Goal: Information Seeking & Learning: Check status

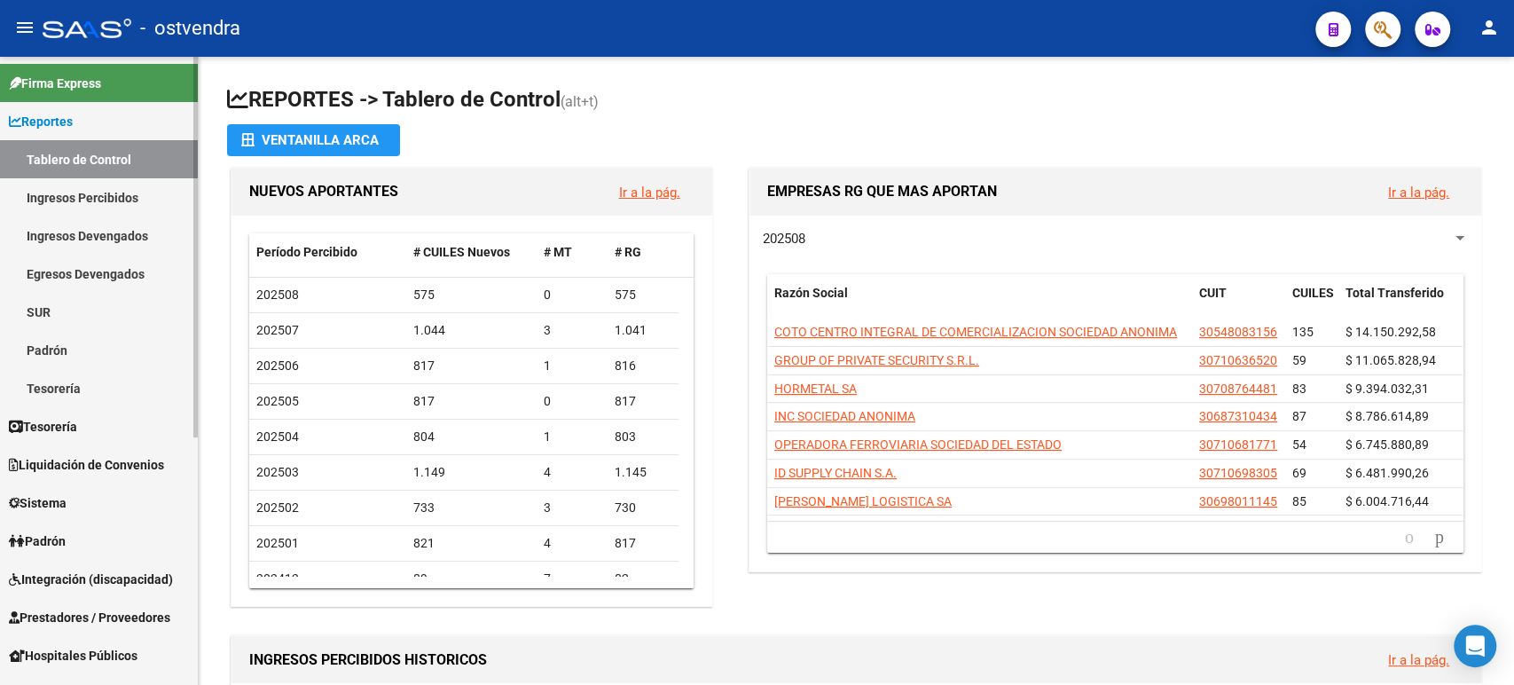
click at [116, 425] on link "Tesorería" at bounding box center [99, 426] width 198 height 38
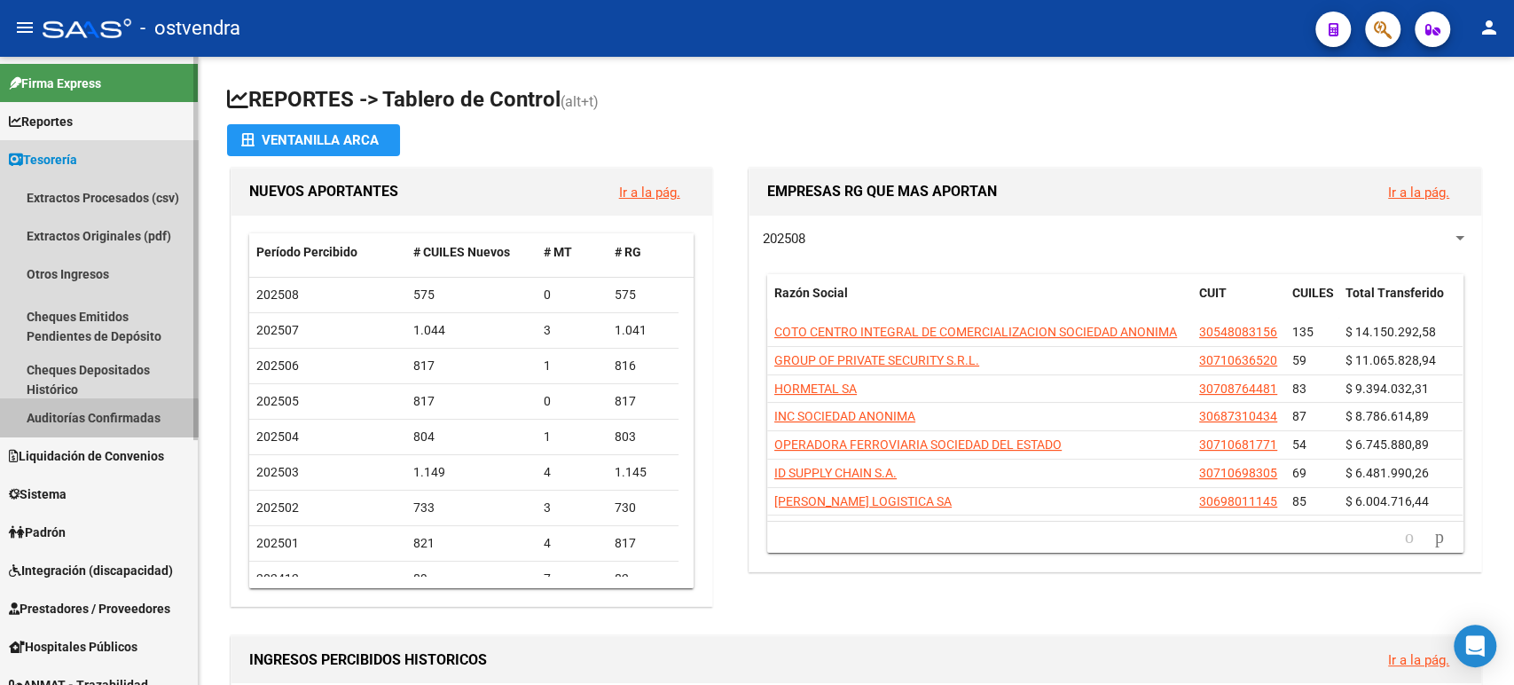
click at [83, 428] on link "Auditorías Confirmadas" at bounding box center [99, 417] width 198 height 38
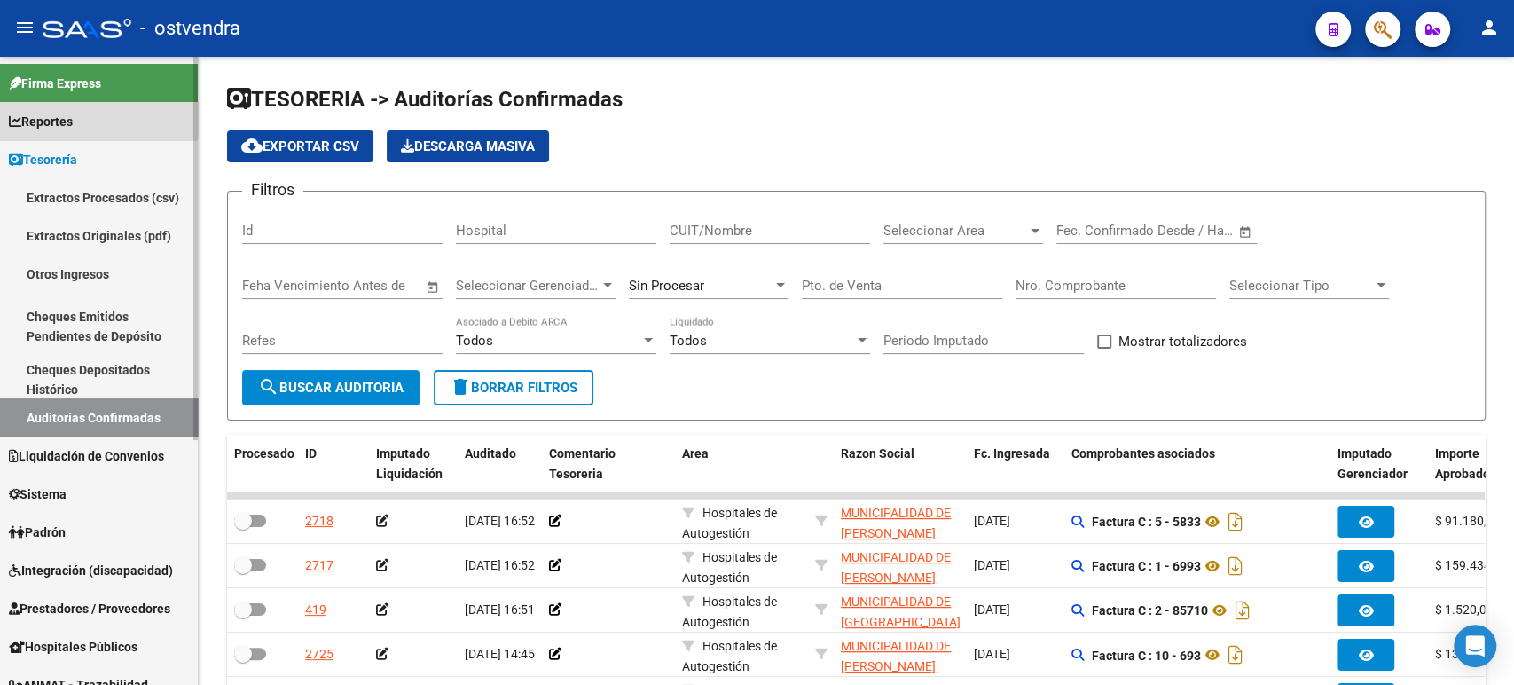
click at [90, 116] on link "Reportes" at bounding box center [99, 121] width 198 height 38
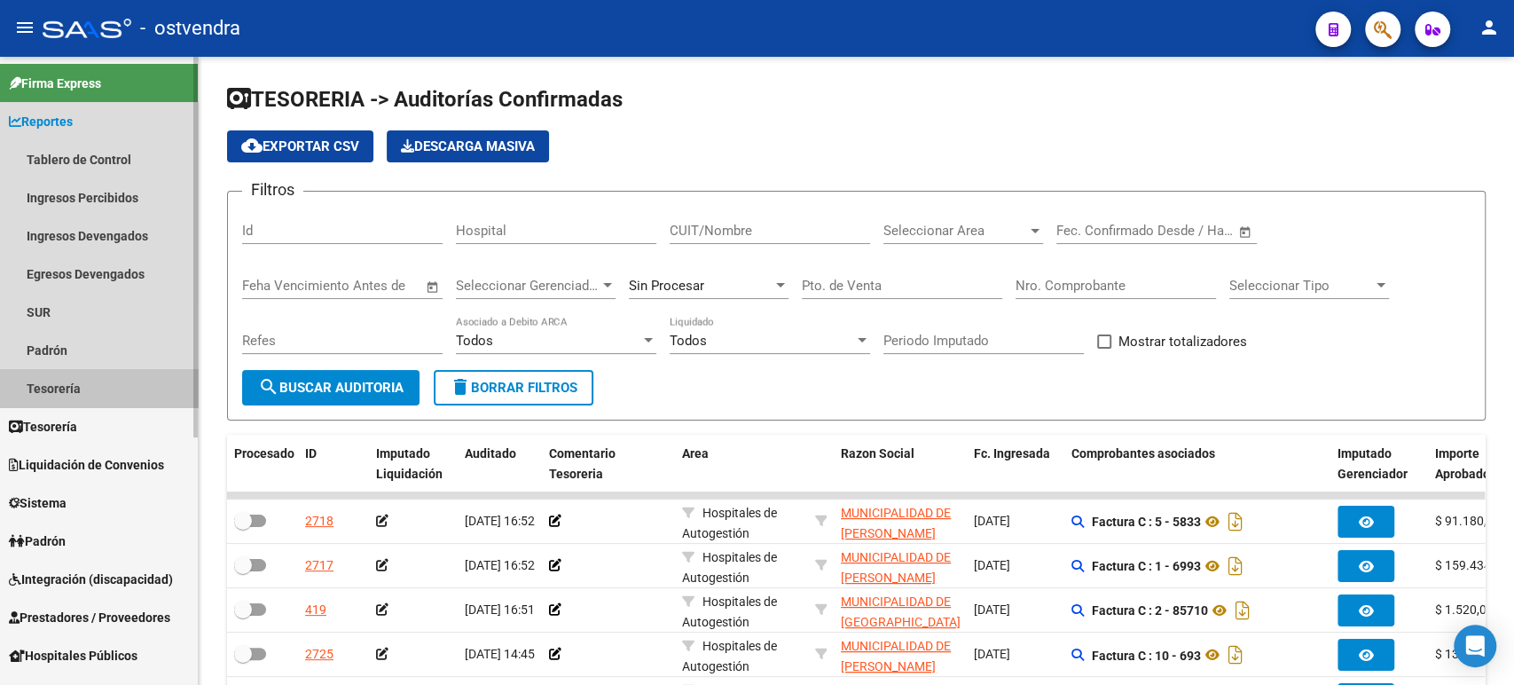
click at [121, 389] on link "Tesorería" at bounding box center [99, 388] width 198 height 38
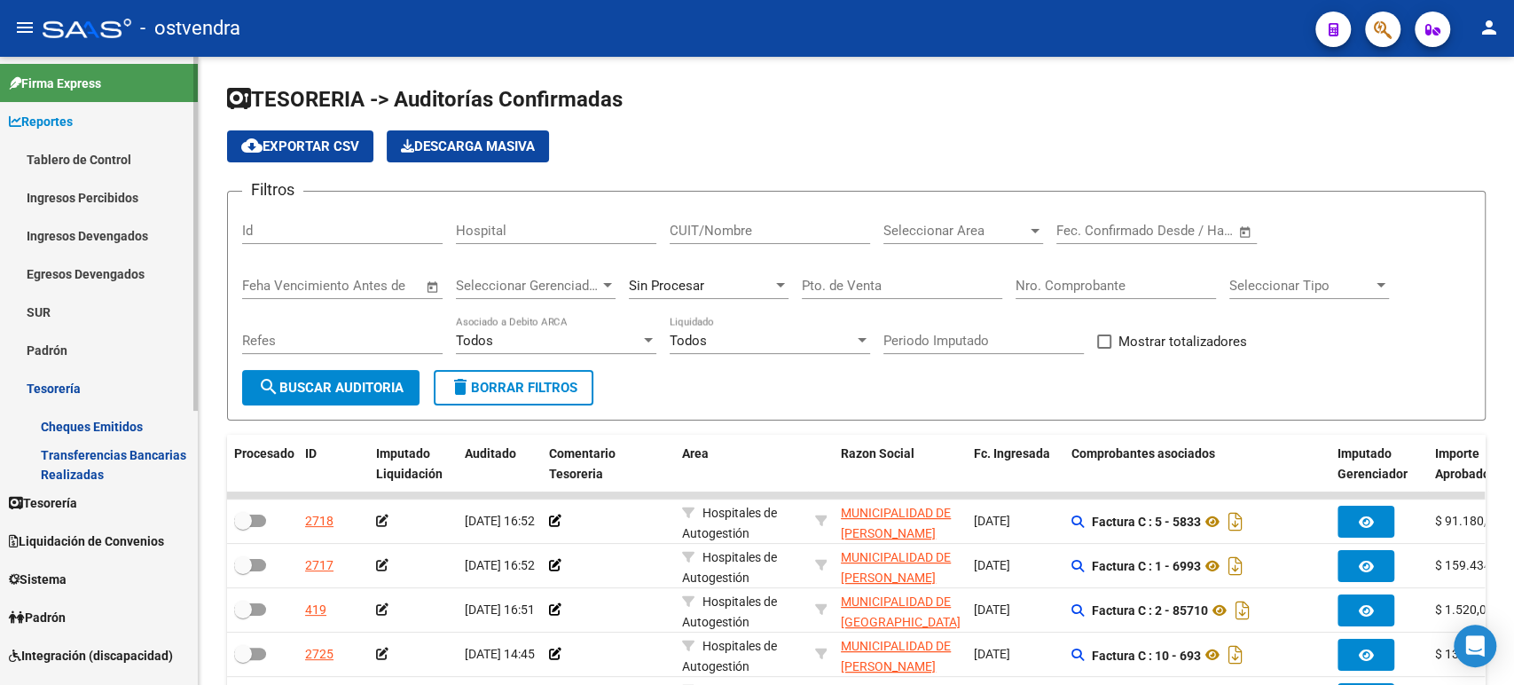
click at [101, 502] on link "Tesorería" at bounding box center [99, 502] width 198 height 38
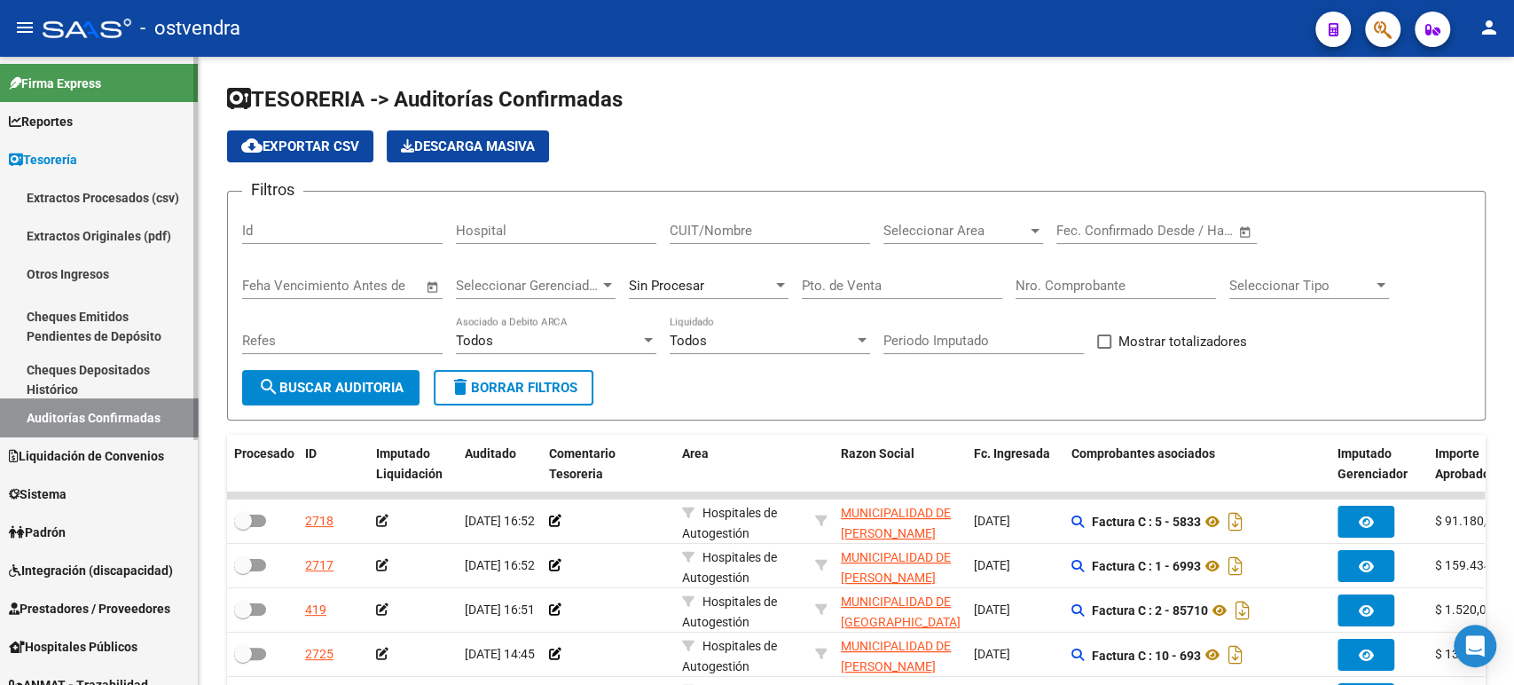
click at [108, 418] on link "Auditorías Confirmadas" at bounding box center [99, 417] width 198 height 38
click at [105, 446] on span "Liquidación de Convenios" at bounding box center [86, 456] width 155 height 20
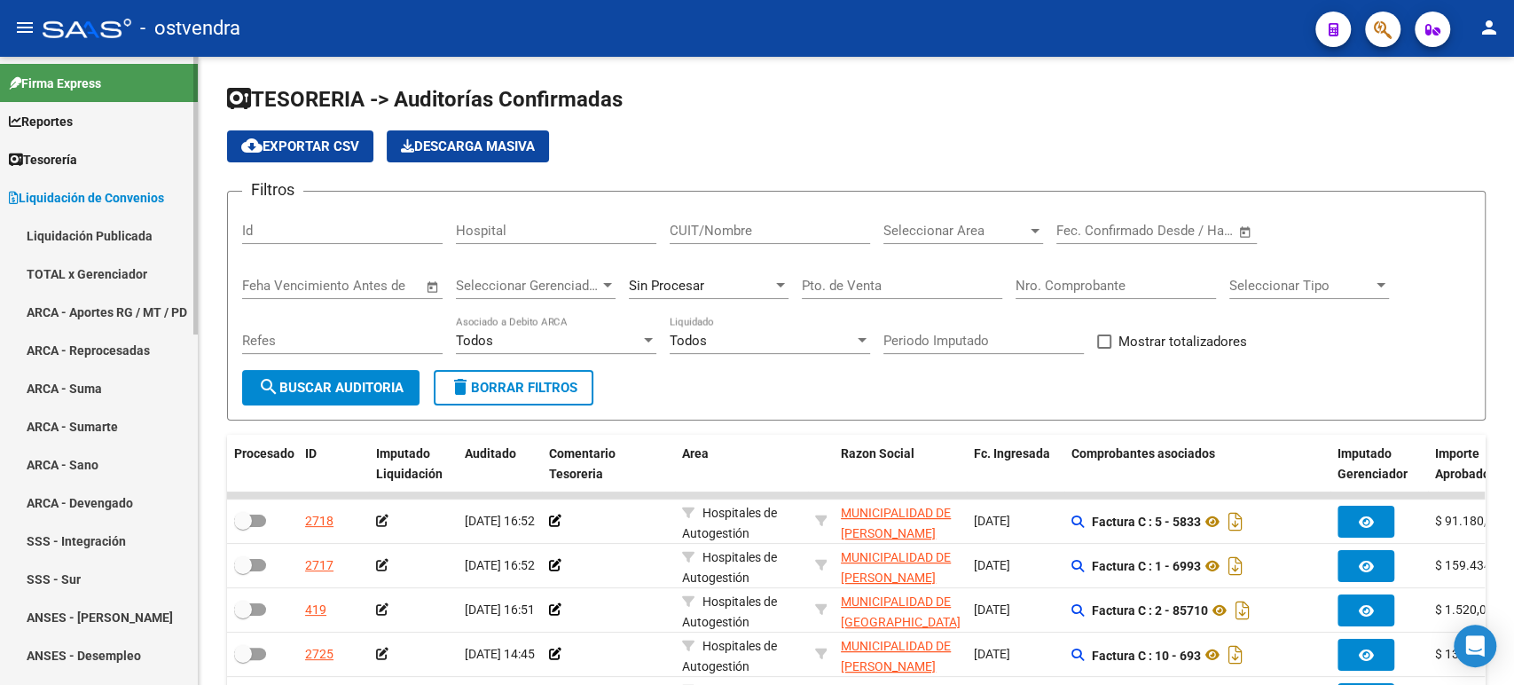
click at [89, 281] on link "TOTAL x Gerenciador" at bounding box center [99, 274] width 198 height 38
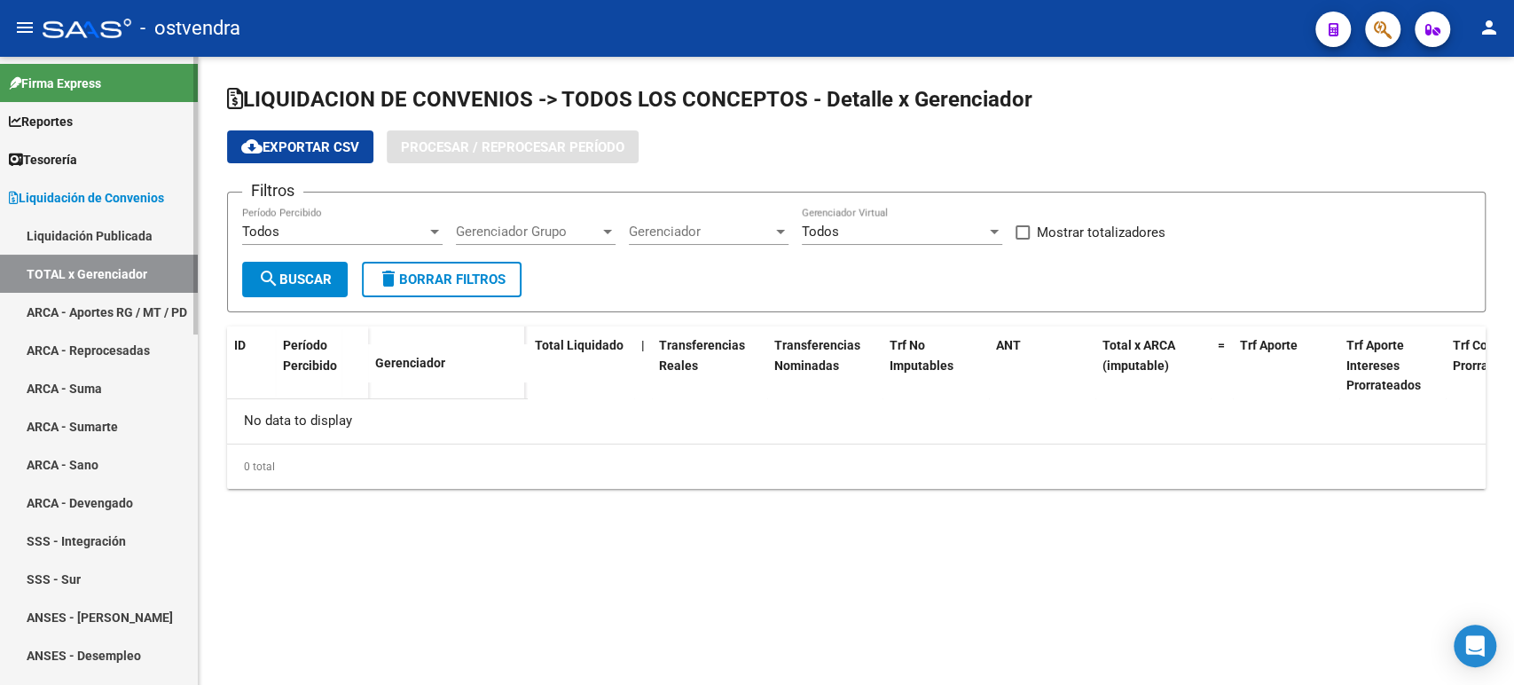
checkbox input "true"
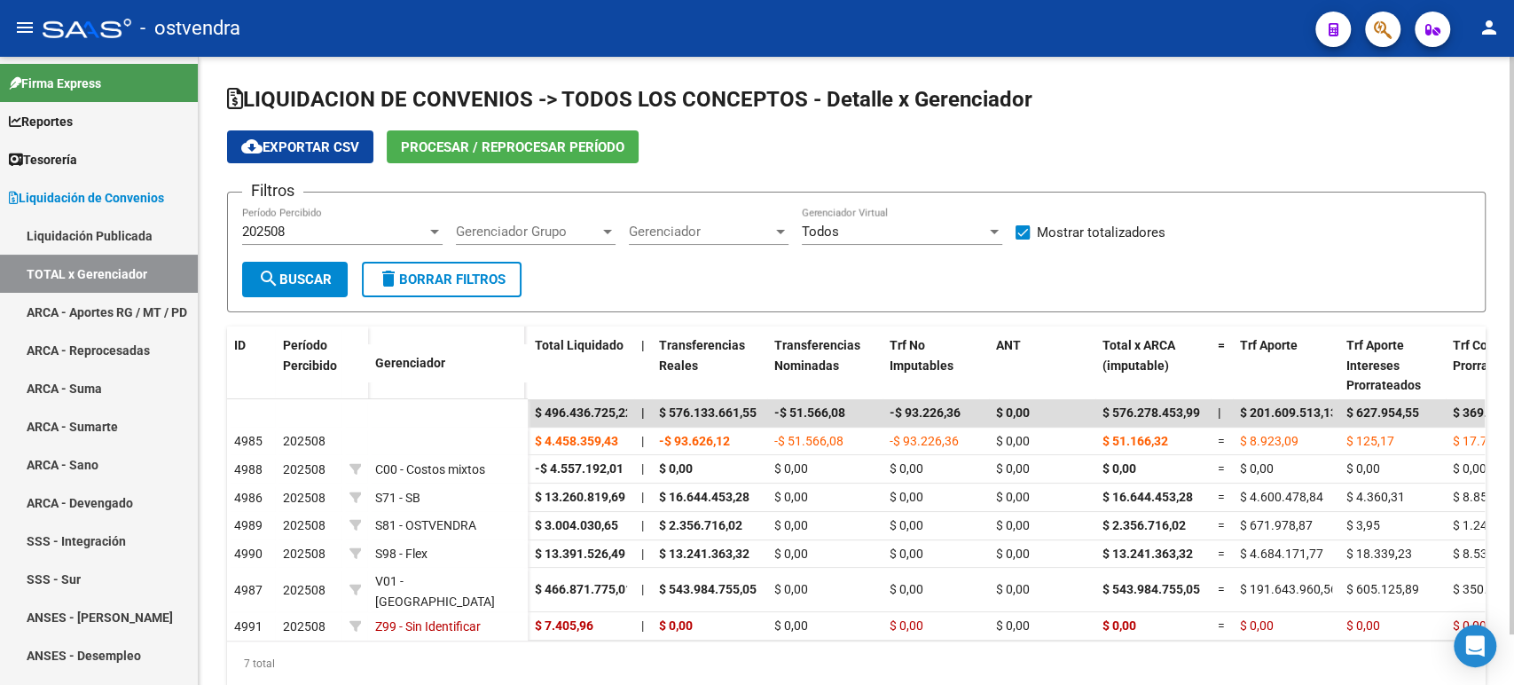
click at [497, 153] on span "Procesar / Reprocesar período" at bounding box center [512, 147] width 223 height 16
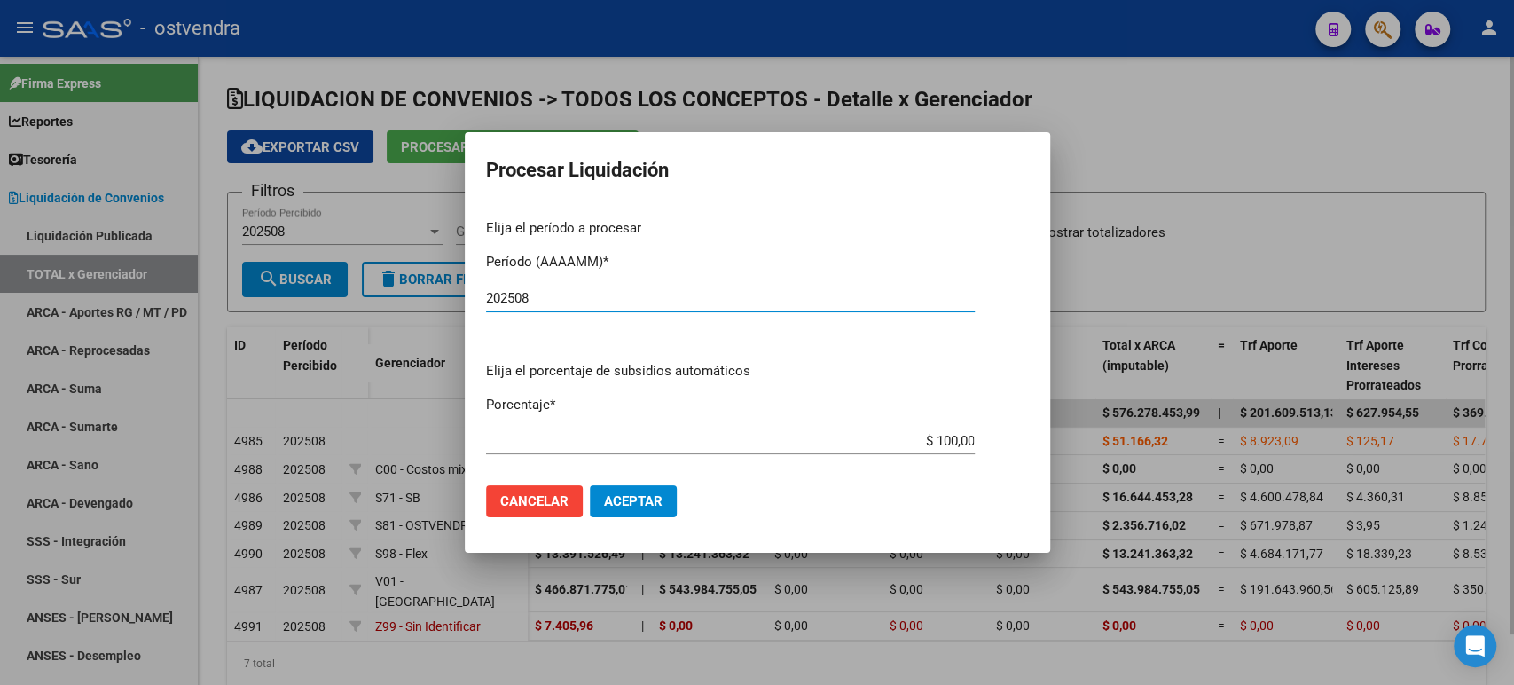
type input "202508"
click at [640, 510] on button "Aceptar" at bounding box center [633, 501] width 87 height 32
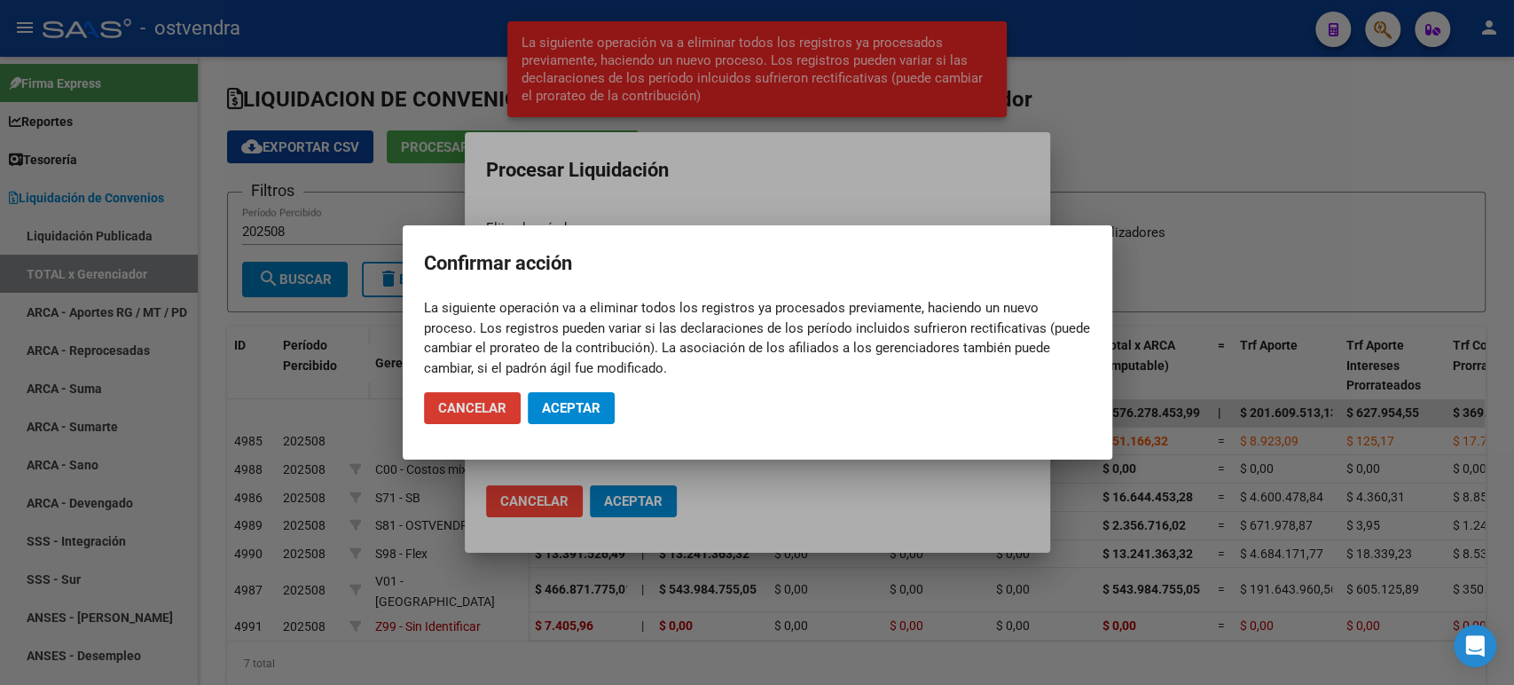
click at [596, 411] on span "Aceptar" at bounding box center [571, 408] width 59 height 16
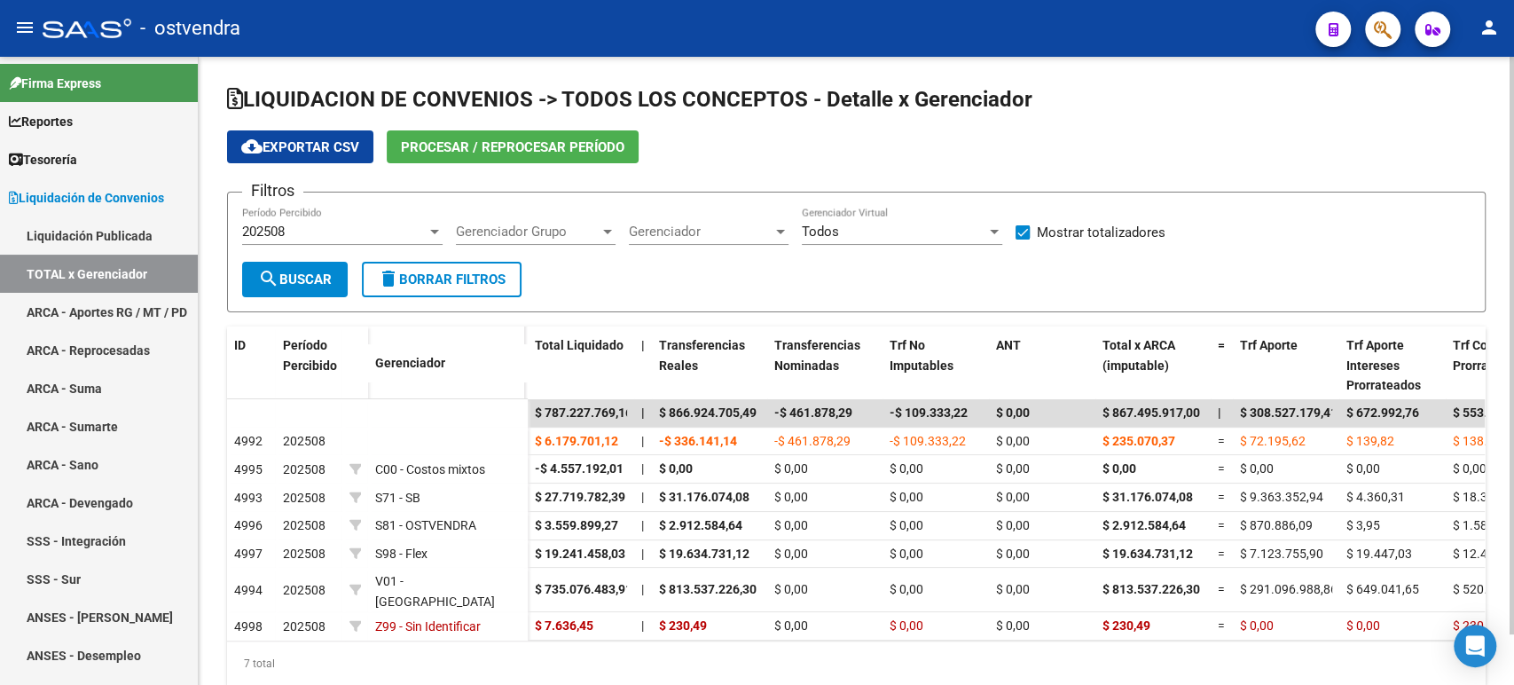
click at [284, 156] on button "cloud_download Exportar CSV" at bounding box center [300, 146] width 146 height 33
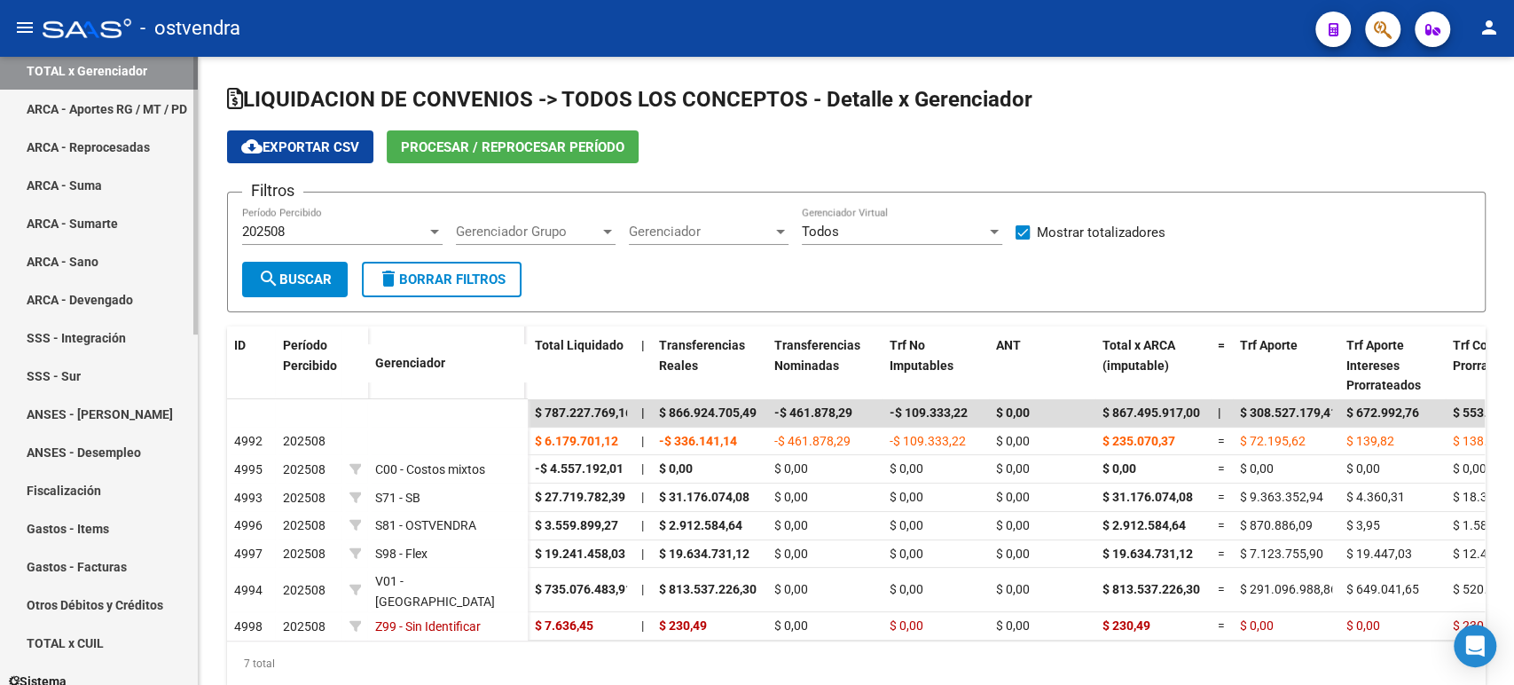
scroll to position [295, 0]
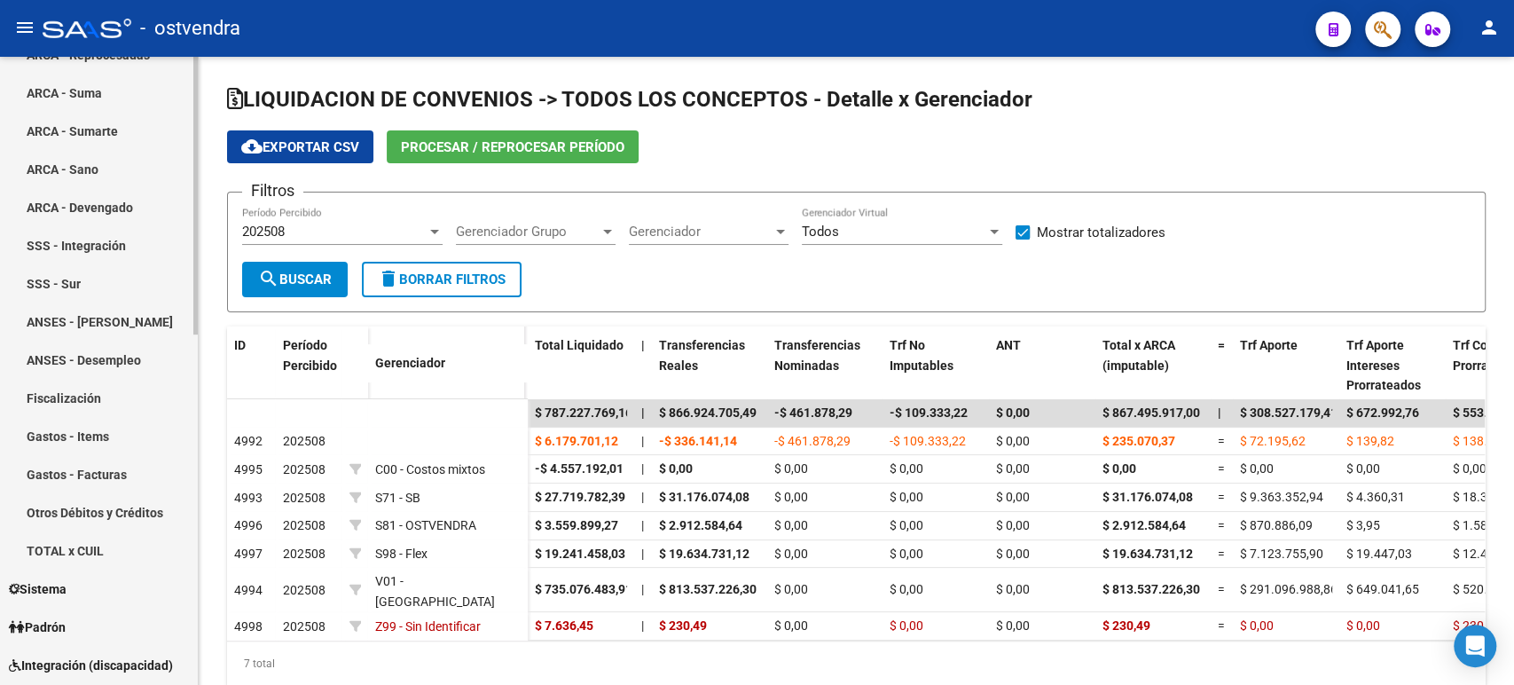
click at [92, 471] on link "Gastos - Facturas" at bounding box center [99, 474] width 198 height 38
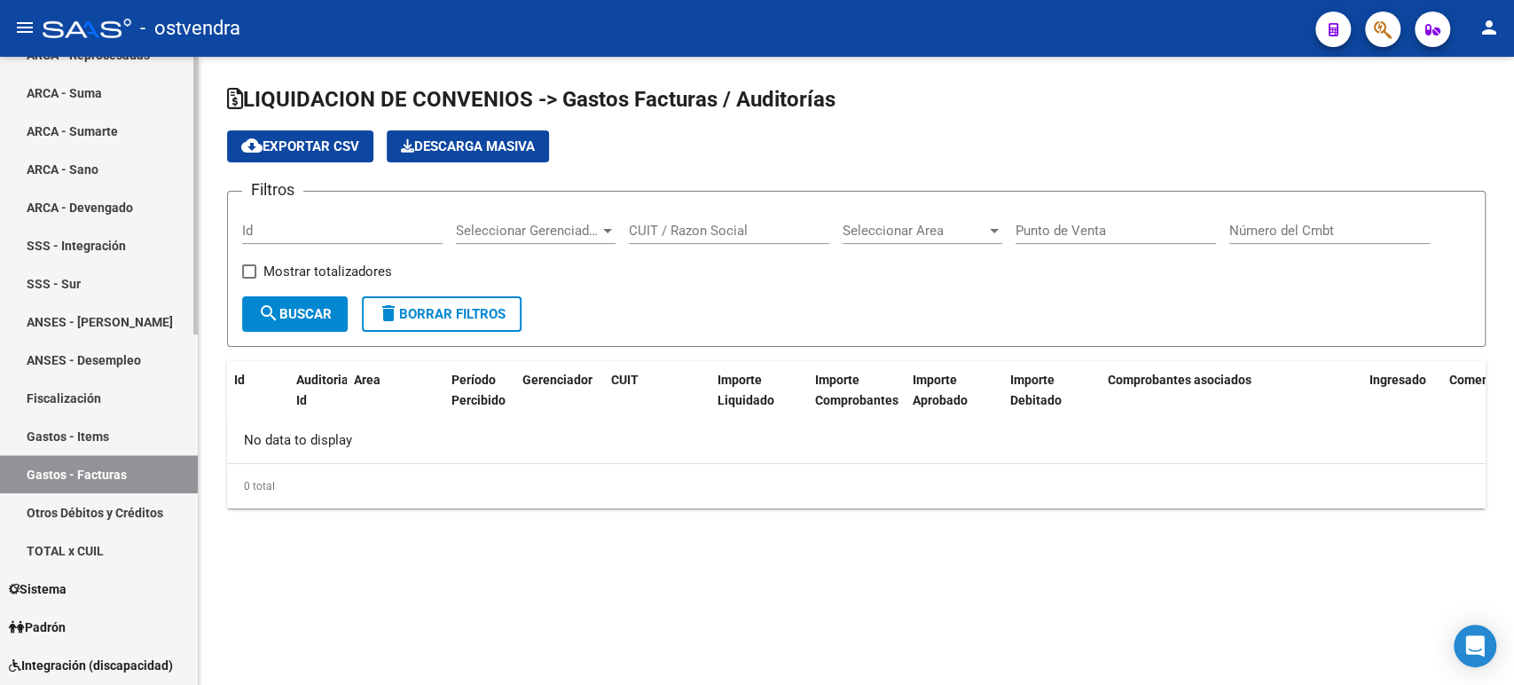
checkbox input "true"
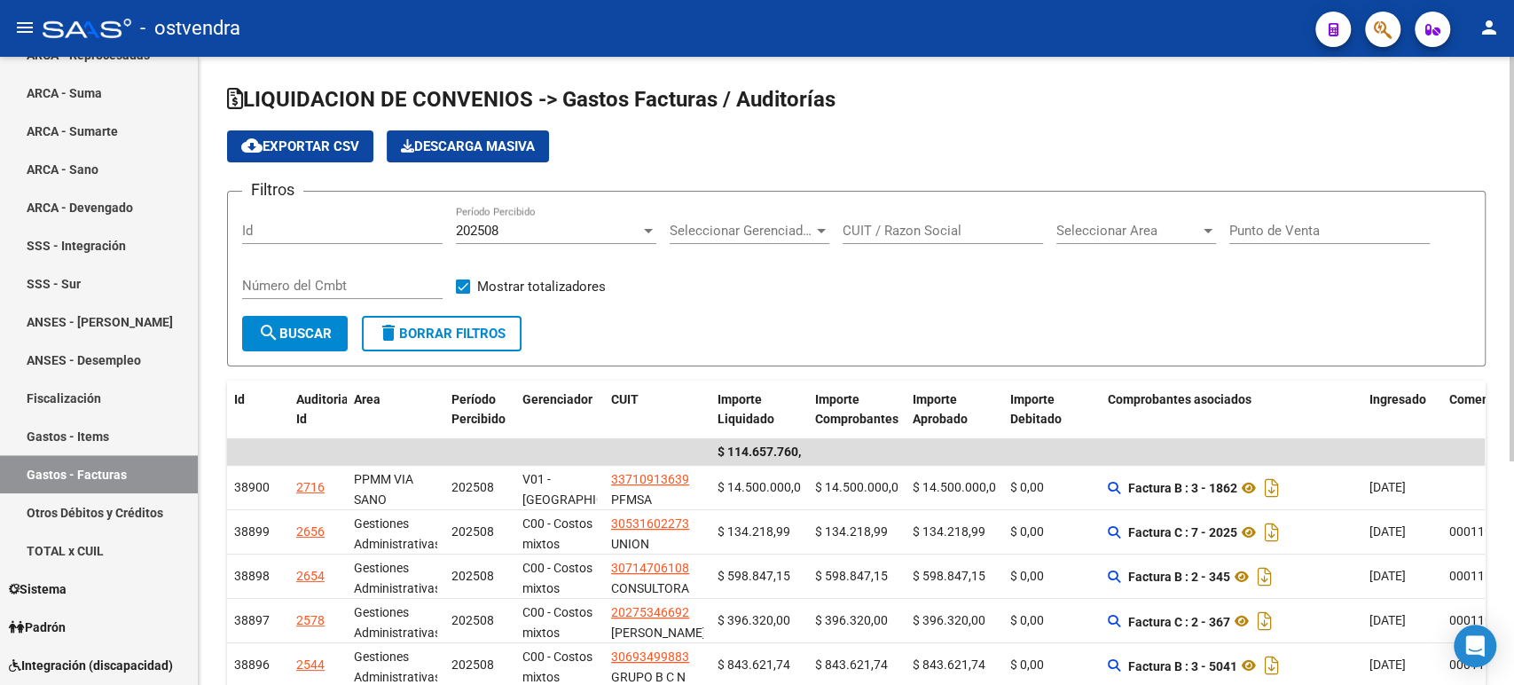
click at [1115, 233] on span "Seleccionar Area" at bounding box center [1128, 231] width 144 height 16
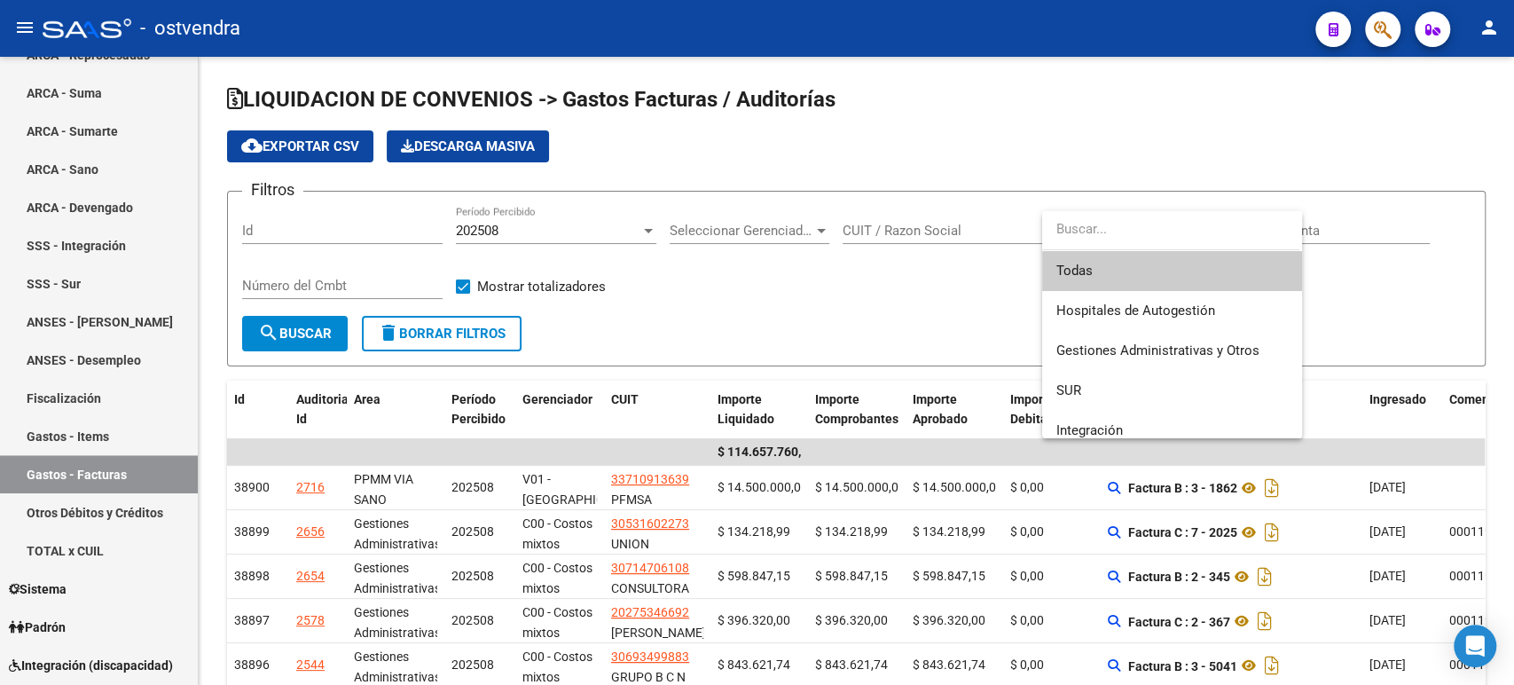
click at [795, 320] on div at bounding box center [757, 342] width 1514 height 685
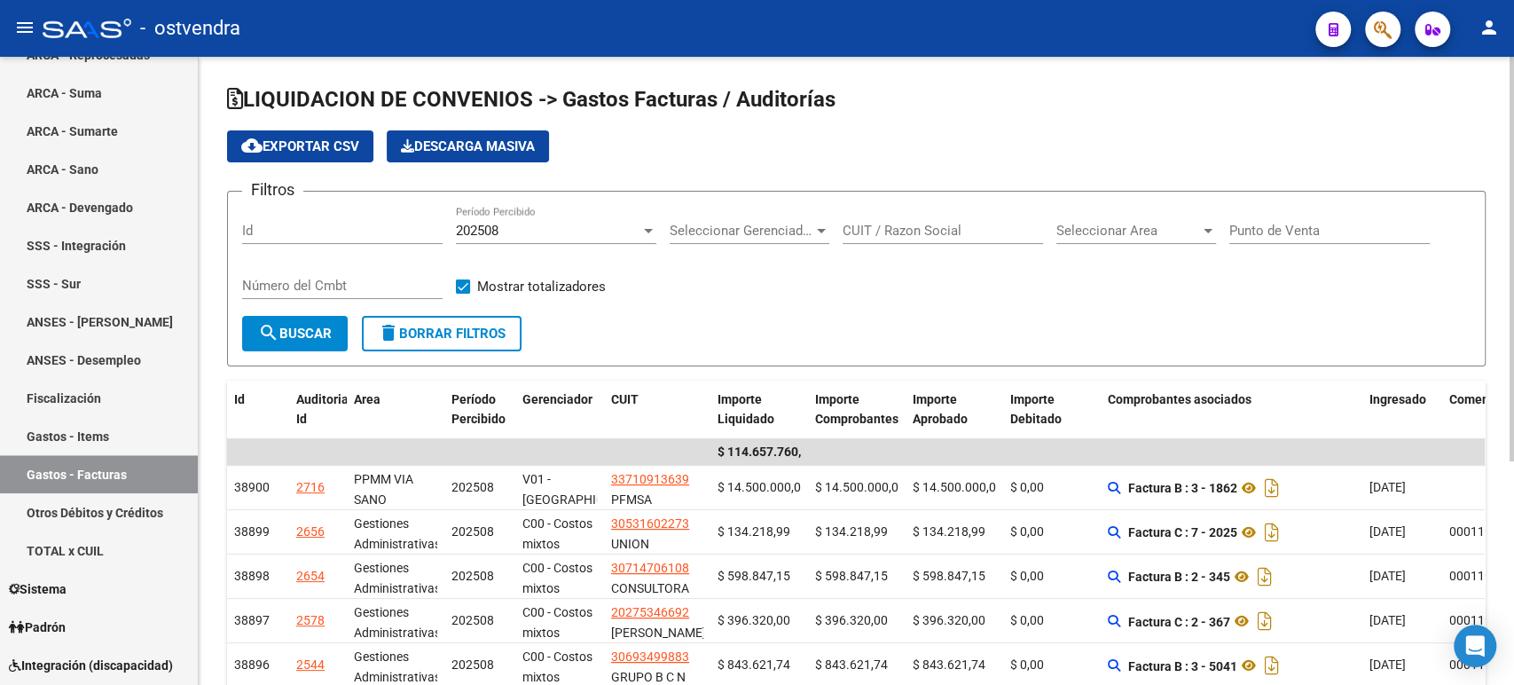
click at [731, 232] on span "Seleccionar Gerenciador" at bounding box center [742, 231] width 144 height 16
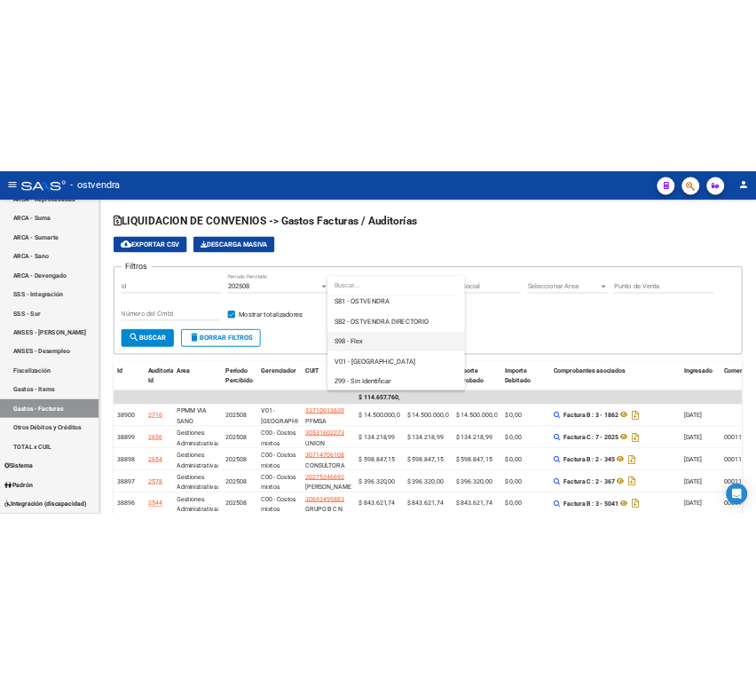
scroll to position [212, 0]
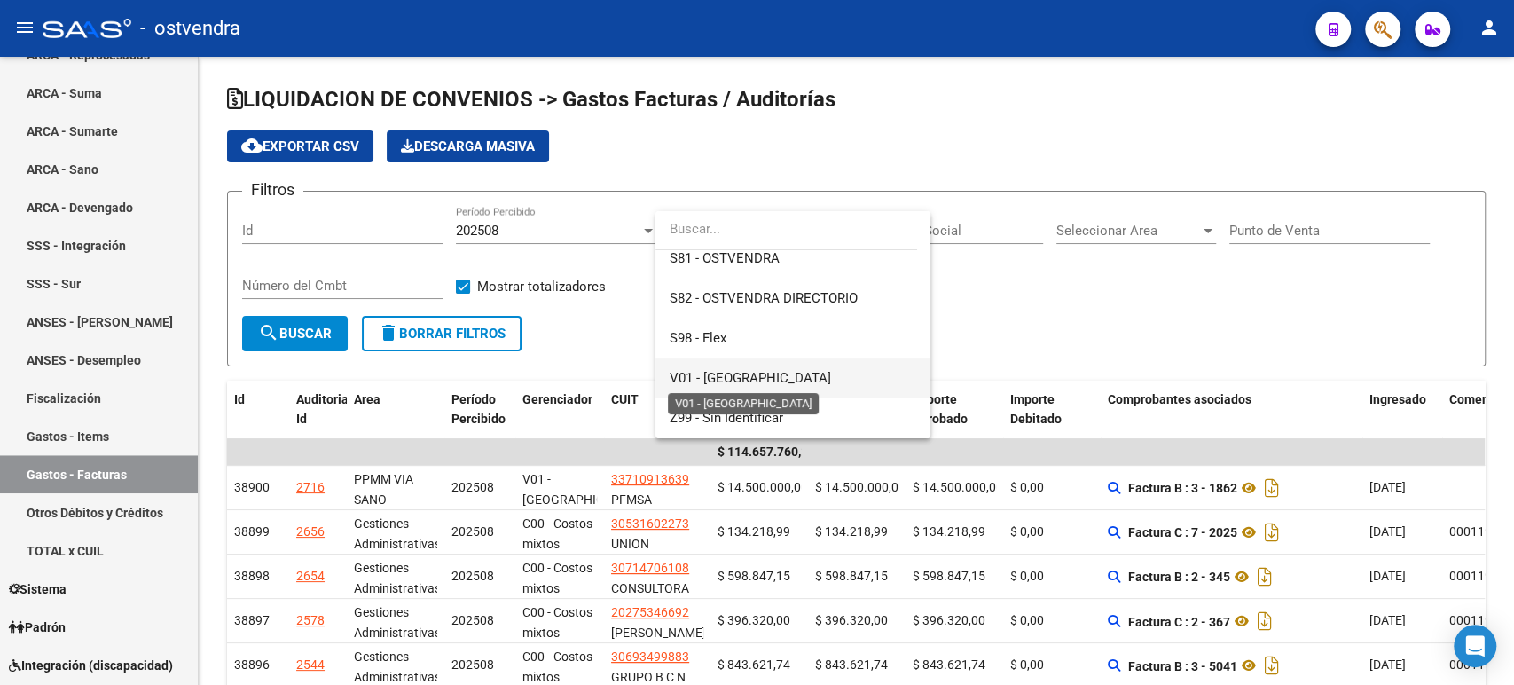
click at [738, 380] on span "V01 - [GEOGRAPHIC_DATA]" at bounding box center [750, 378] width 161 height 16
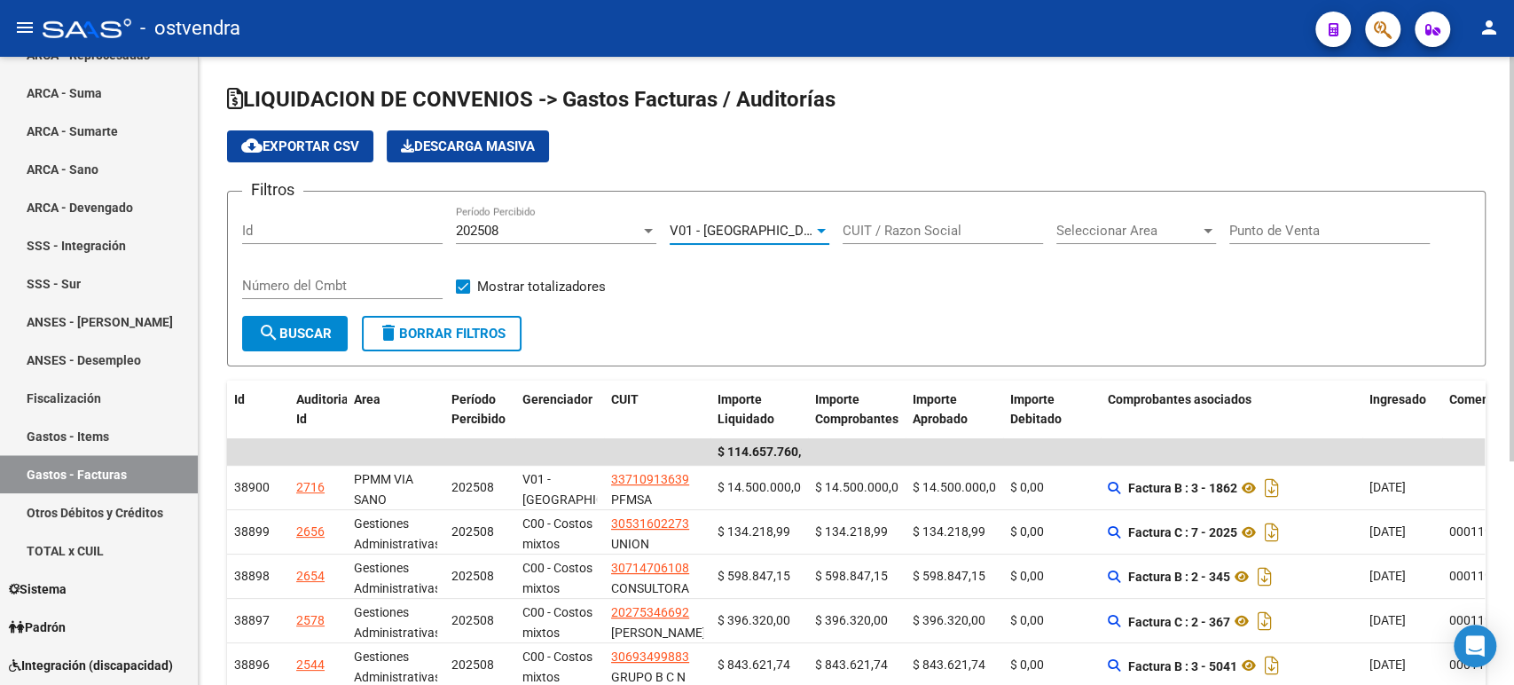
click at [312, 339] on span "search Buscar" at bounding box center [295, 333] width 74 height 16
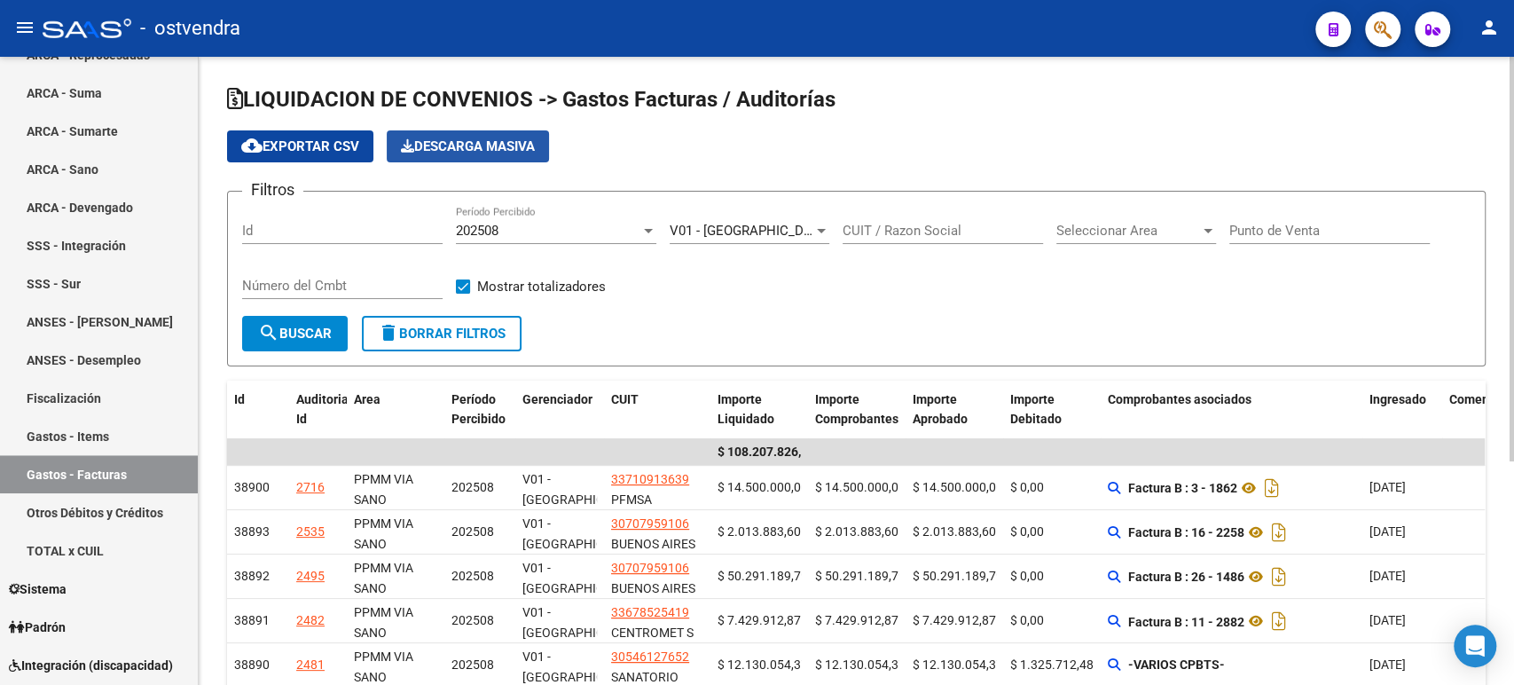
click at [454, 153] on span "Descarga Masiva" at bounding box center [468, 146] width 134 height 16
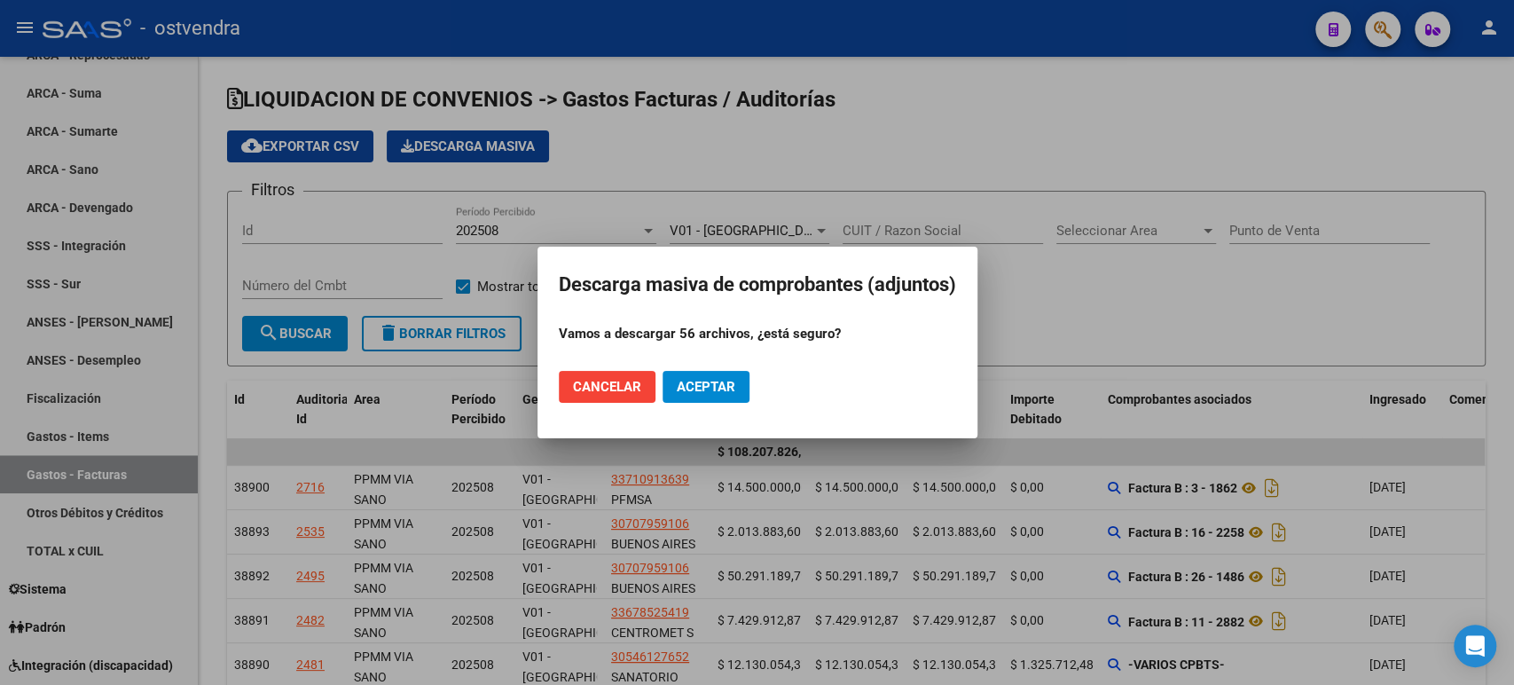
click at [628, 395] on span "Cancelar" at bounding box center [607, 387] width 68 height 16
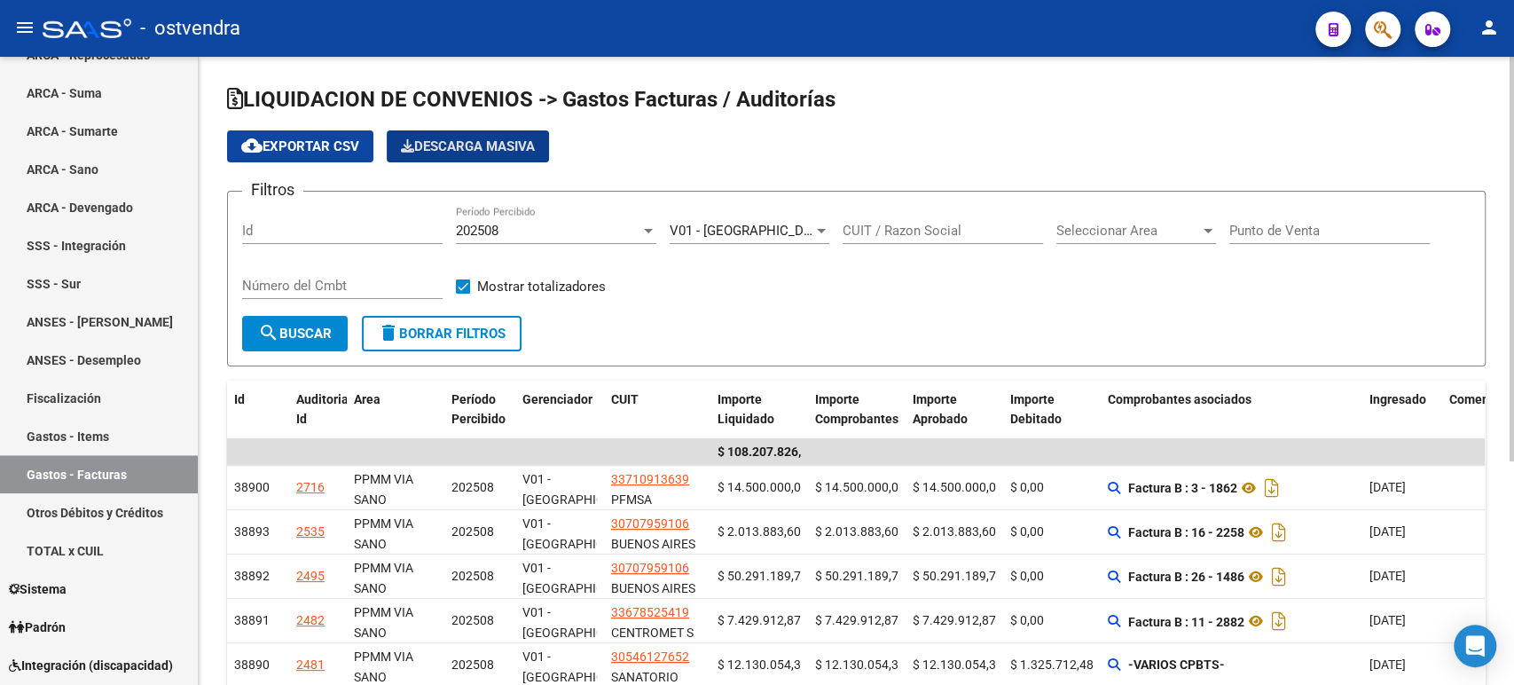
click at [333, 158] on button "cloud_download Exportar CSV" at bounding box center [300, 146] width 146 height 32
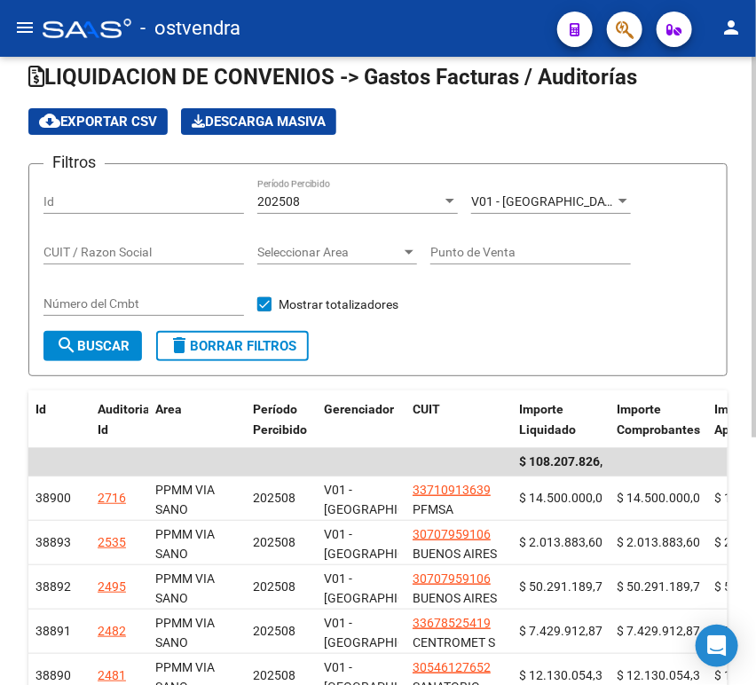
scroll to position [0, 0]
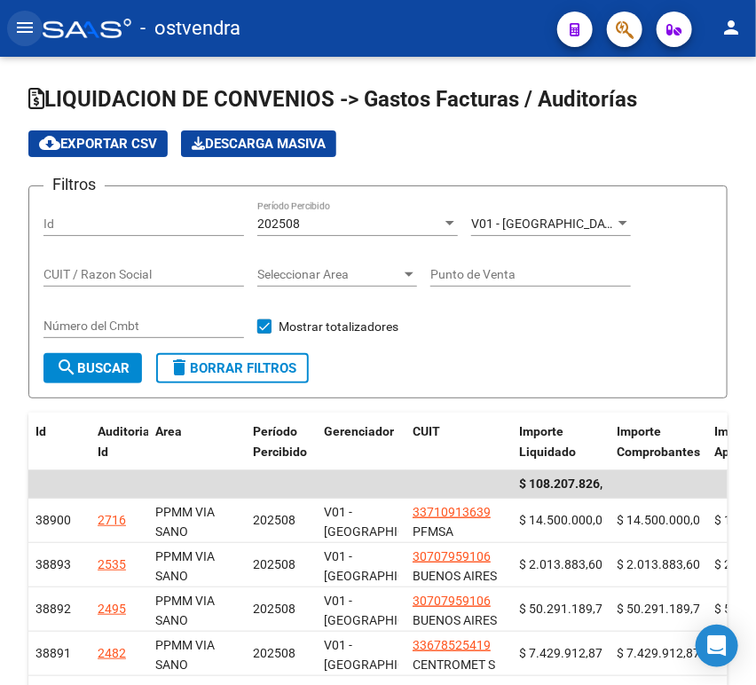
click at [28, 43] on button "menu" at bounding box center [24, 28] width 35 height 35
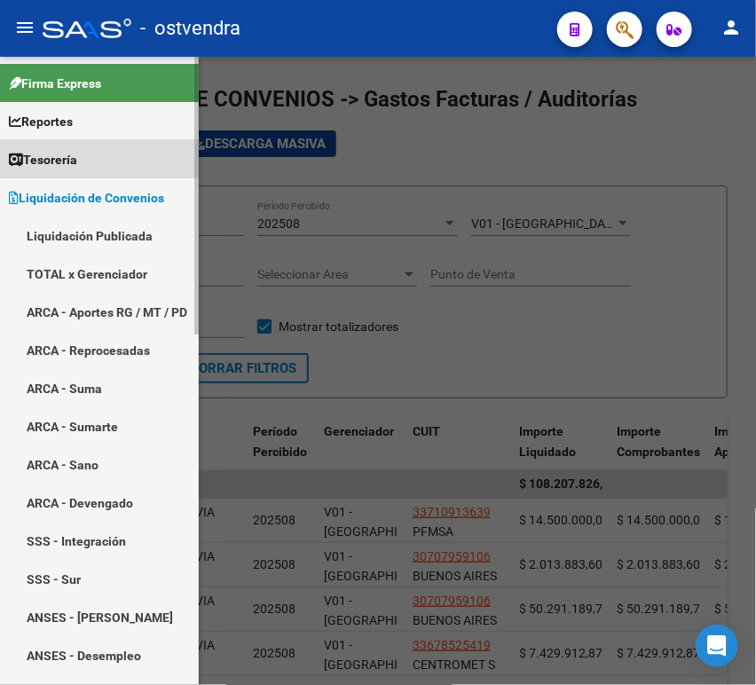
click at [62, 160] on span "Tesorería" at bounding box center [43, 160] width 68 height 20
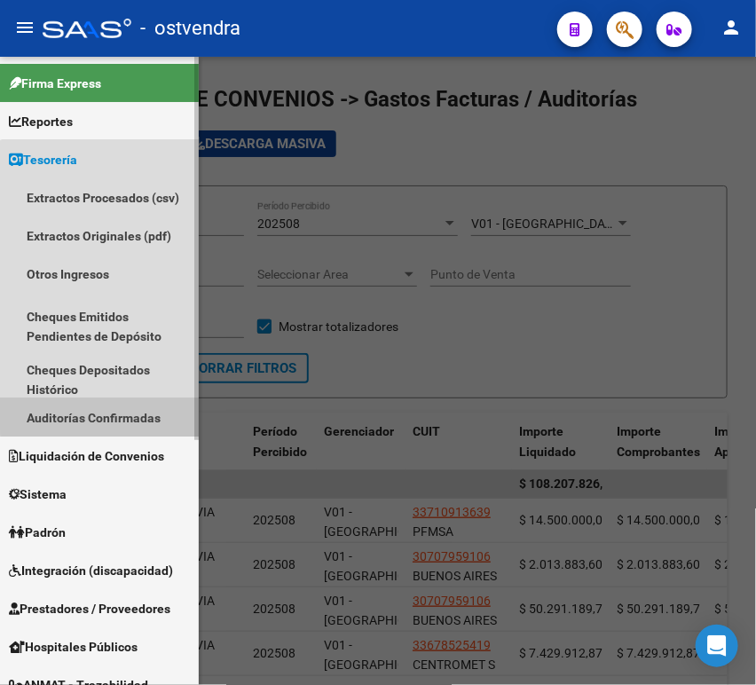
click at [116, 406] on link "Auditorías Confirmadas" at bounding box center [99, 417] width 199 height 38
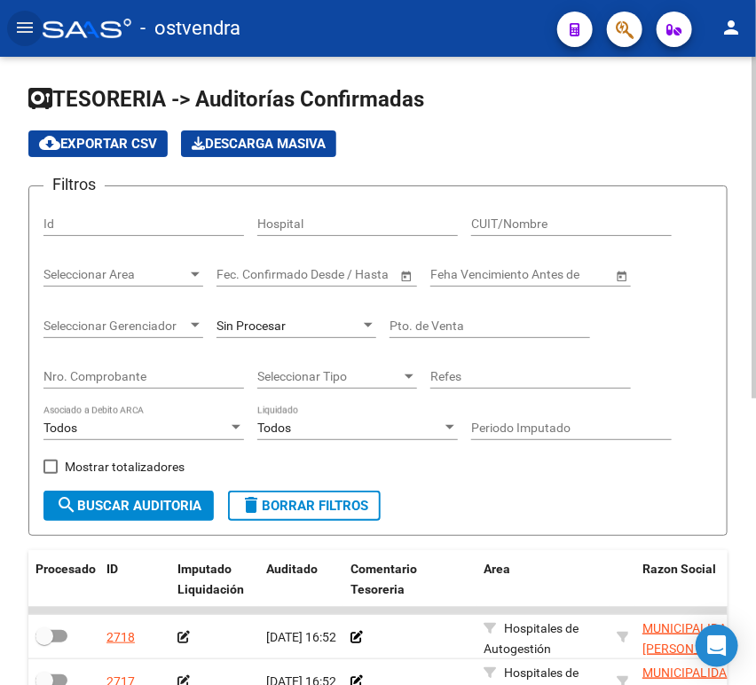
click at [155, 357] on div "Nro. Comprobante" at bounding box center [143, 370] width 200 height 35
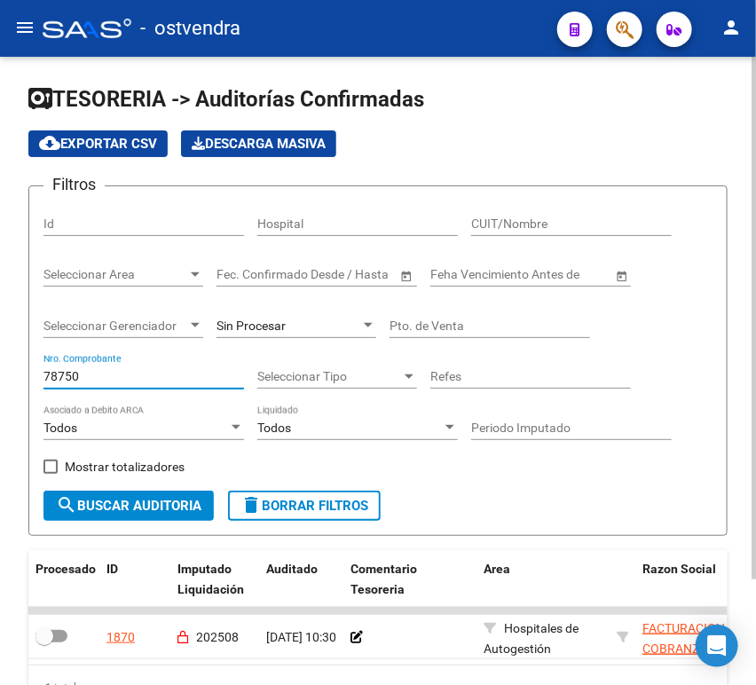
click at [206, 375] on input "78750" at bounding box center [143, 376] width 200 height 15
click at [205, 375] on input "78750" at bounding box center [143, 376] width 200 height 15
click at [199, 377] on input "78750" at bounding box center [143, 376] width 200 height 15
drag, startPoint x: 179, startPoint y: 388, endPoint x: 170, endPoint y: 388, distance: 8.9
click at [177, 388] on div "78750 Nro. Comprobante" at bounding box center [143, 370] width 200 height 35
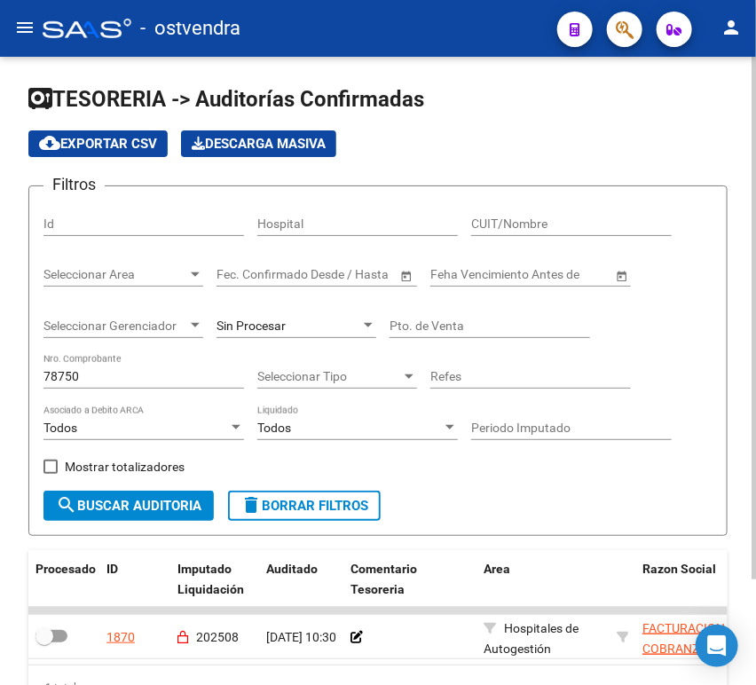
click at [165, 390] on div "78750 Nro. Comprobante" at bounding box center [143, 378] width 200 height 51
click at [128, 378] on input "78750" at bounding box center [143, 376] width 200 height 15
type input "7"
click at [133, 378] on input "79084" at bounding box center [143, 376] width 200 height 15
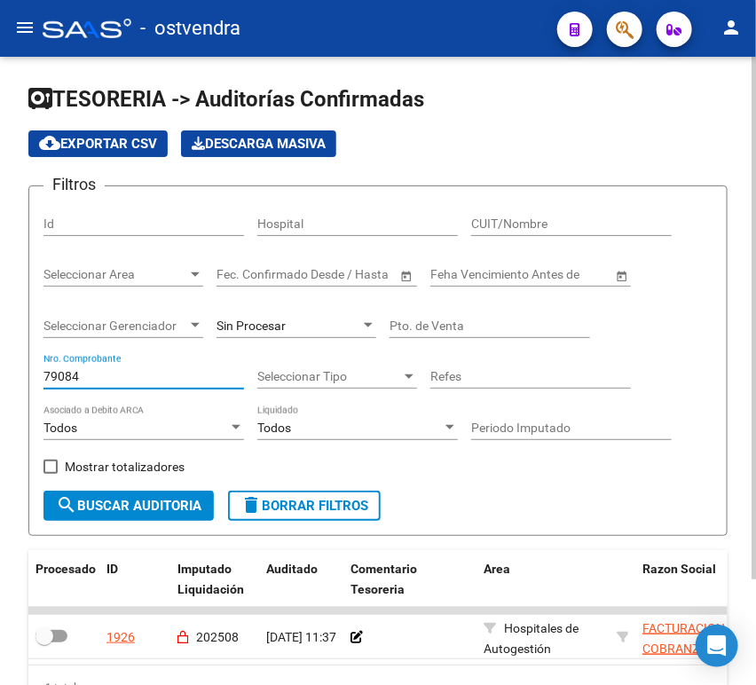
click at [133, 378] on input "79084" at bounding box center [143, 376] width 200 height 15
drag, startPoint x: 133, startPoint y: 378, endPoint x: 35, endPoint y: 379, distance: 97.6
click at [35, 379] on form "Filtros Id Hospital CUIT/Nombre Seleccionar Area Seleccionar Area Start date – …" at bounding box center [377, 360] width 699 height 350
drag, startPoint x: 85, startPoint y: 367, endPoint x: 20, endPoint y: 364, distance: 65.7
click at [20, 364] on div "TESORERIA -> Auditorías Confirmadas cloud_download Exportar CSV Descarga Masiva…" at bounding box center [378, 426] width 756 height 738
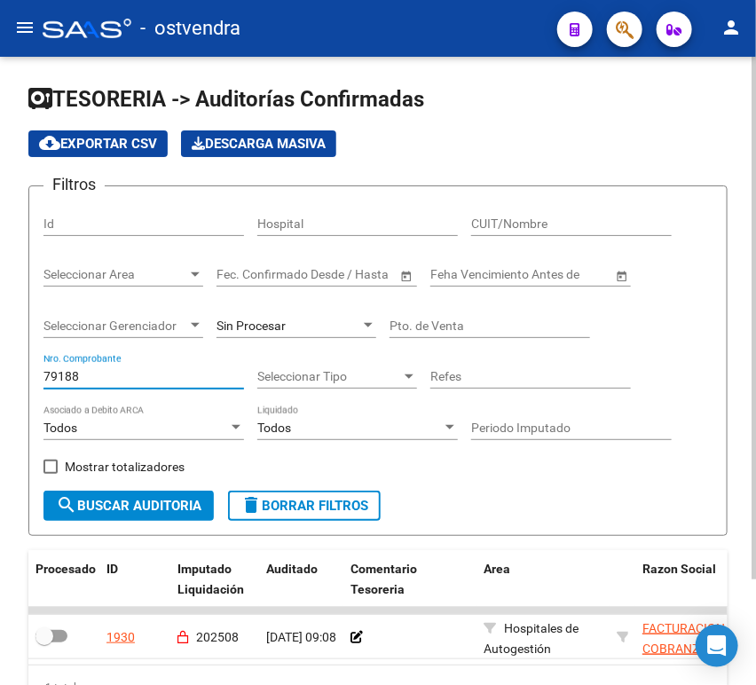
click at [31, 374] on form "Filtros Id Hospital CUIT/Nombre Seleccionar Area Seleccionar Area Start date – …" at bounding box center [377, 360] width 699 height 350
click at [43, 378] on input "79188" at bounding box center [143, 376] width 200 height 15
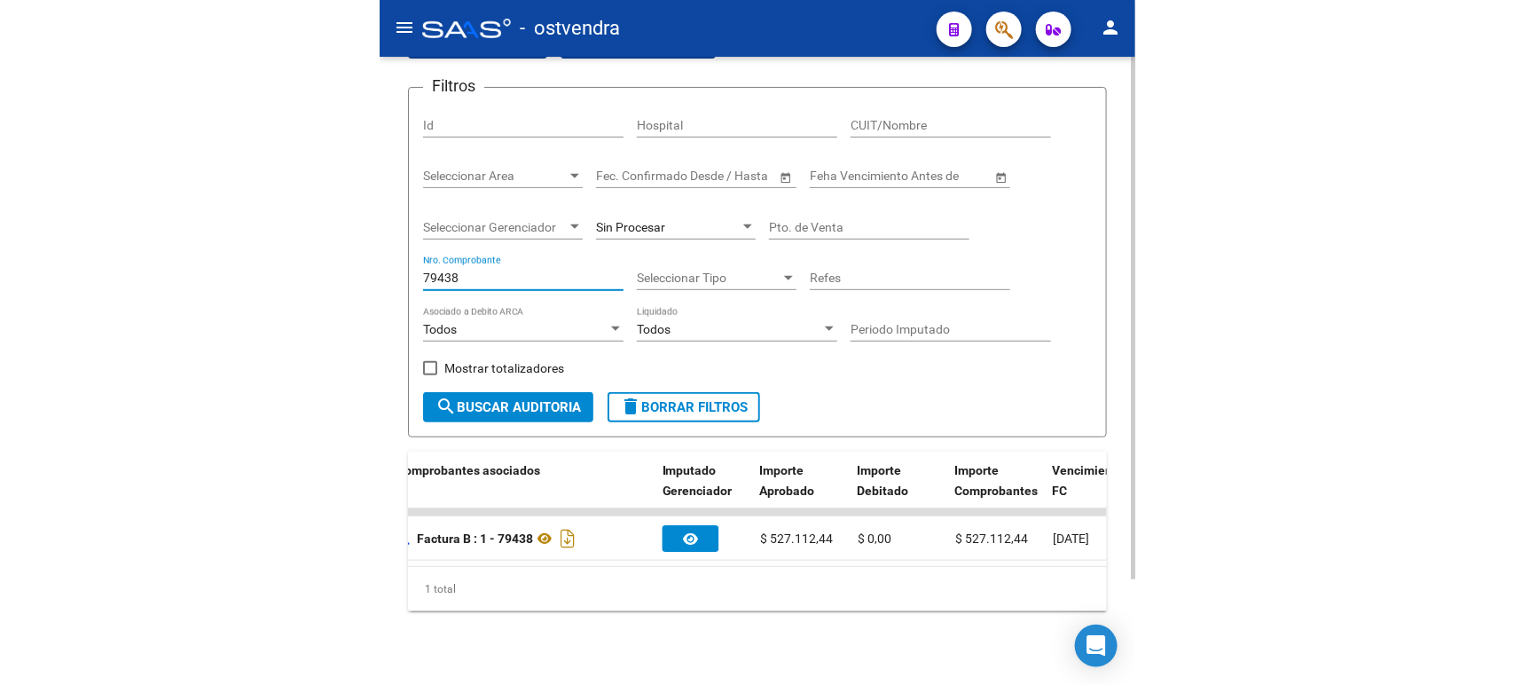
scroll to position [0, 848]
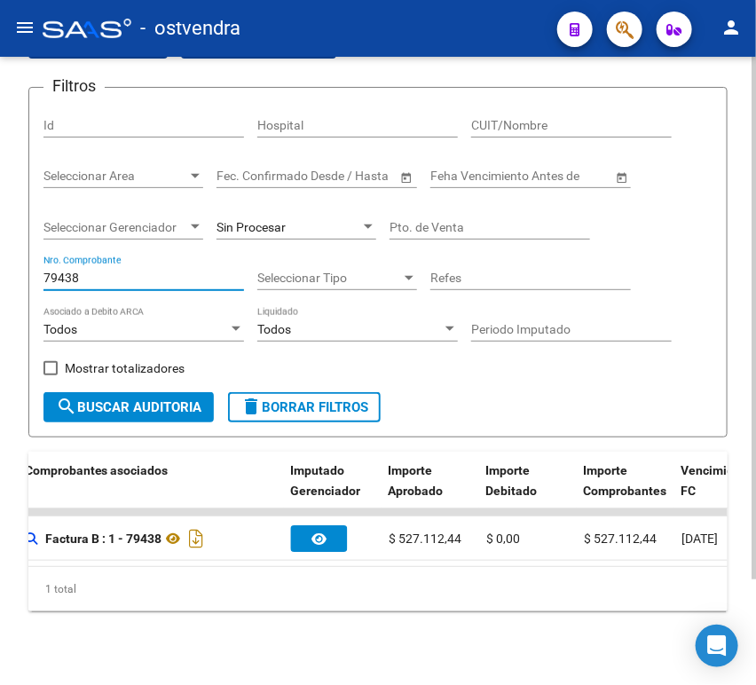
type input "79438"
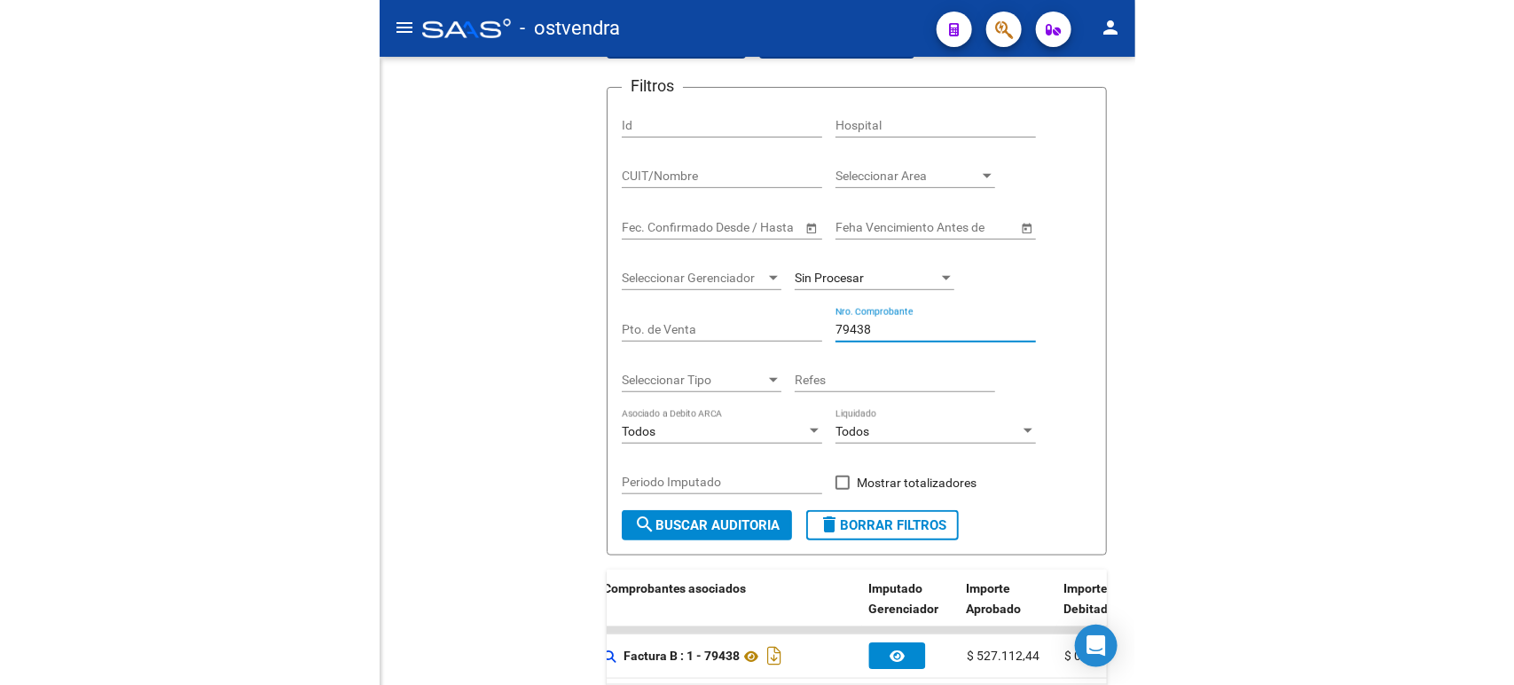
scroll to position [0, 0]
